Goal: Task Accomplishment & Management: Complete application form

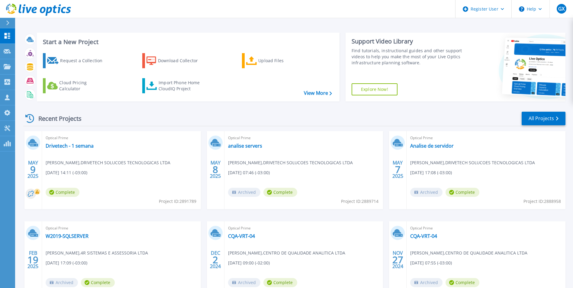
click at [9, 24] on icon at bounding box center [7, 23] width 3 height 5
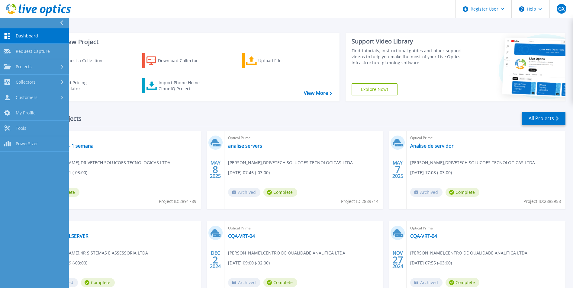
click at [34, 83] on span "Collectors" at bounding box center [26, 81] width 20 height 5
click at [34, 46] on link "Request Capture Request Capture" at bounding box center [34, 51] width 69 height 15
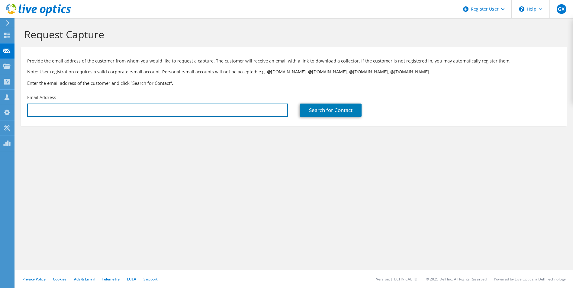
click at [156, 112] on input "text" at bounding box center [157, 110] width 261 height 13
paste input "[EMAIL_ADDRESS][DOMAIN_NAME]"
type input "[EMAIL_ADDRESS][DOMAIN_NAME]"
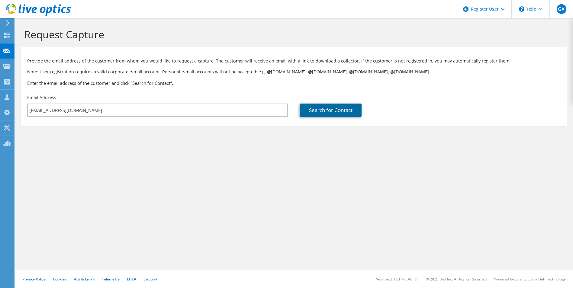
click at [332, 105] on link "Search for Contact" at bounding box center [331, 110] width 62 height 13
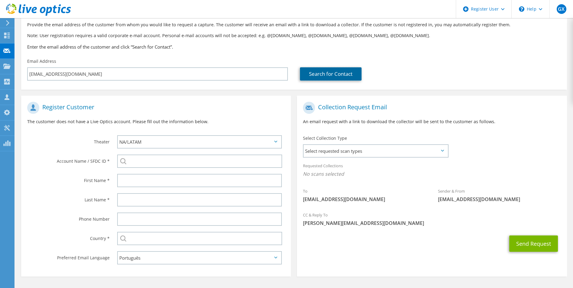
scroll to position [55, 0]
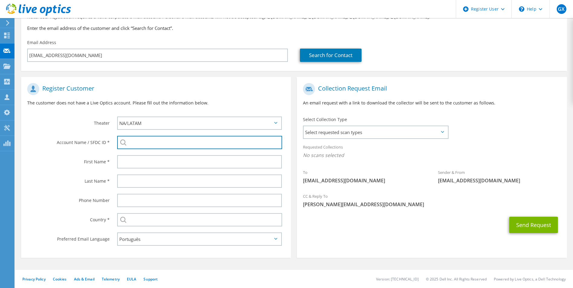
click at [144, 141] on input "search" at bounding box center [199, 142] width 165 height 13
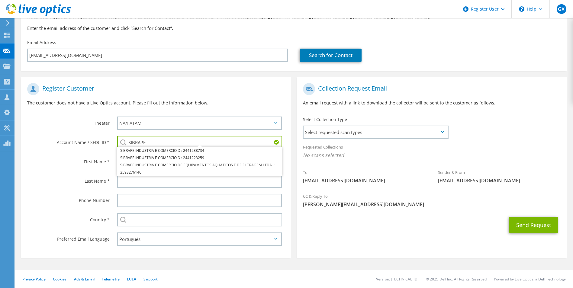
click at [145, 150] on li "SIBRAPE INDUSTRIA E COMERCIO D : 2441288734" at bounding box center [199, 150] width 165 height 7
type input "SIBRAPE INDUSTRIA E COMERCIO D : 2441288734"
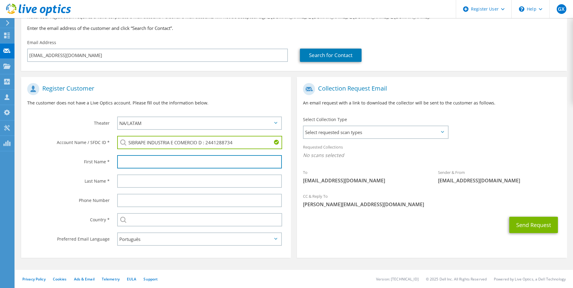
click at [131, 163] on input "text" at bounding box center [199, 161] width 165 height 13
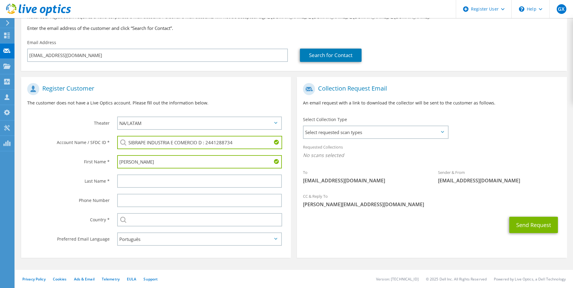
type input "[PERSON_NAME]"
click at [134, 177] on input "text" at bounding box center [199, 181] width 165 height 13
type input "[GEOGRAPHIC_DATA]"
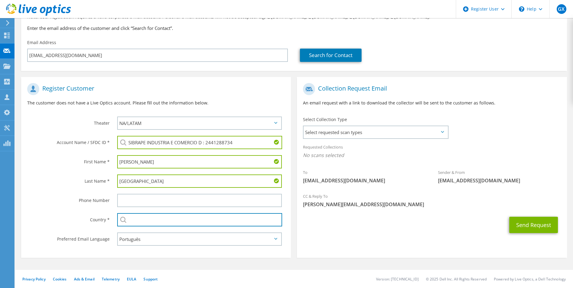
click at [153, 221] on input "text" at bounding box center [199, 219] width 165 height 13
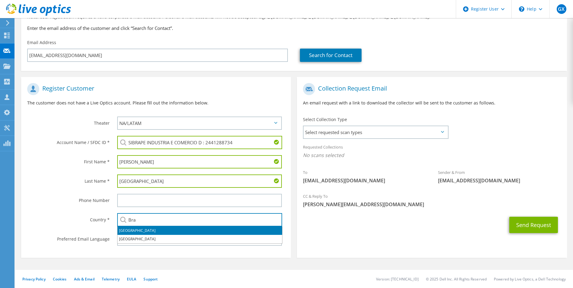
click at [138, 231] on li "[GEOGRAPHIC_DATA]" at bounding box center [200, 231] width 165 height 8
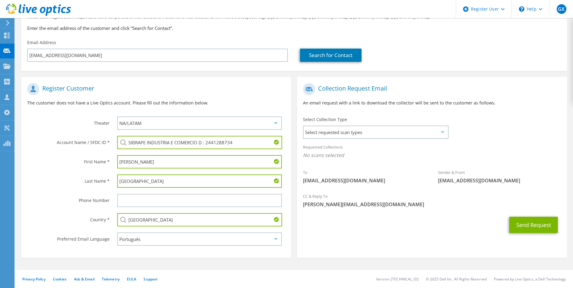
type input "[GEOGRAPHIC_DATA]"
click at [384, 139] on div "Select Collection Type Select requested scan types Server Virtualization Optica…" at bounding box center [375, 127] width 157 height 27
click at [382, 135] on span "Select requested scan types" at bounding box center [376, 132] width 144 height 12
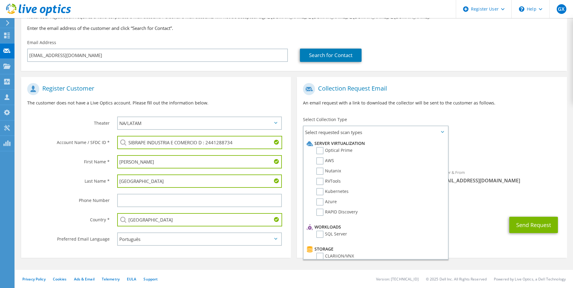
click at [319, 151] on label "Optical Prime" at bounding box center [334, 150] width 36 height 7
click at [0, 0] on input "Optical Prime" at bounding box center [0, 0] width 0 height 0
click at [319, 213] on label "RAPID Discovery" at bounding box center [336, 212] width 41 height 7
click at [0, 0] on input "RAPID Discovery" at bounding box center [0, 0] width 0 height 0
click at [544, 156] on span "Optical Prime RAPID Discovery" at bounding box center [432, 157] width 258 height 10
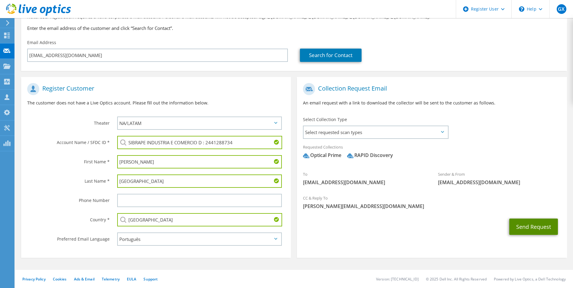
click at [547, 230] on button "Send Request" at bounding box center [534, 227] width 49 height 16
